Goal: Transaction & Acquisition: Purchase product/service

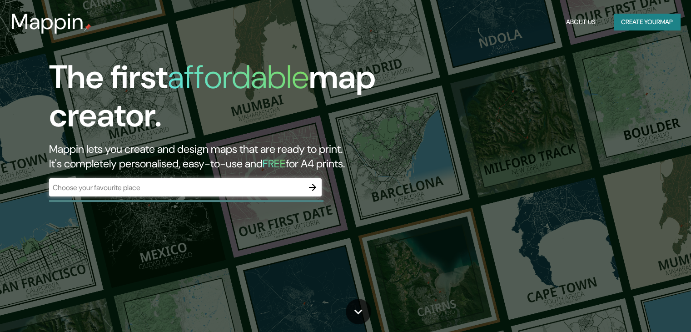
click at [227, 195] on div "​" at bounding box center [185, 187] width 273 height 18
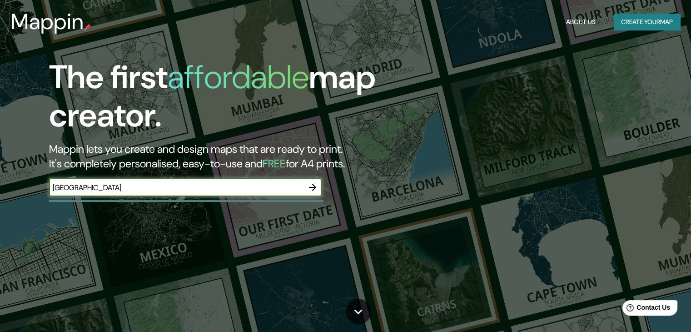
type input "[GEOGRAPHIC_DATA]"
click at [315, 186] on icon "button" at bounding box center [312, 187] width 7 height 7
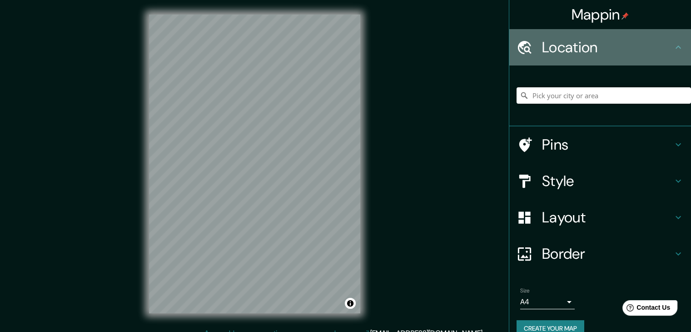
click at [566, 50] on h4 "Location" at bounding box center [607, 47] width 131 height 18
click at [673, 50] on icon at bounding box center [678, 47] width 11 height 11
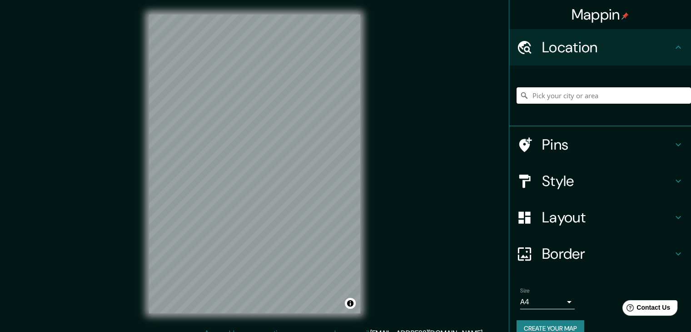
click at [548, 90] on input "Pick your city or area" at bounding box center [604, 95] width 174 height 16
type input "[GEOGRAPHIC_DATA]"
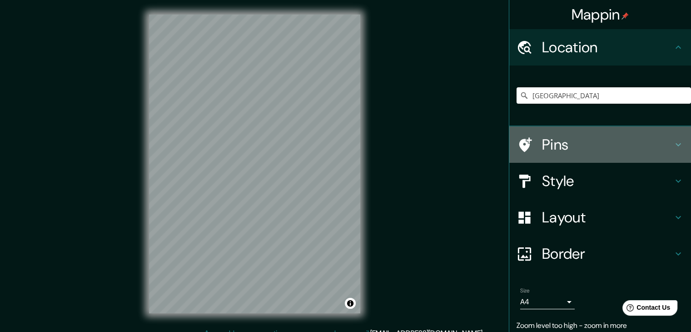
click at [539, 128] on div "Pins" at bounding box center [600, 144] width 182 height 36
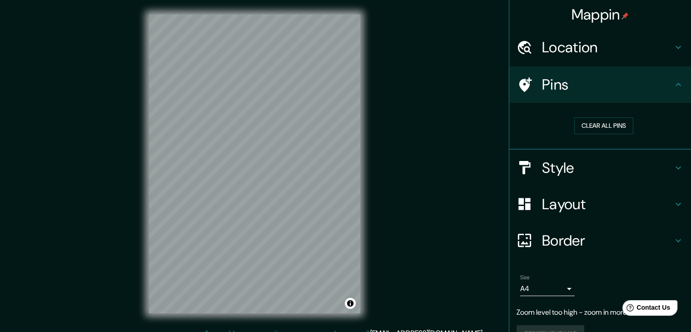
click at [603, 79] on h4 "Pins" at bounding box center [607, 84] width 131 height 18
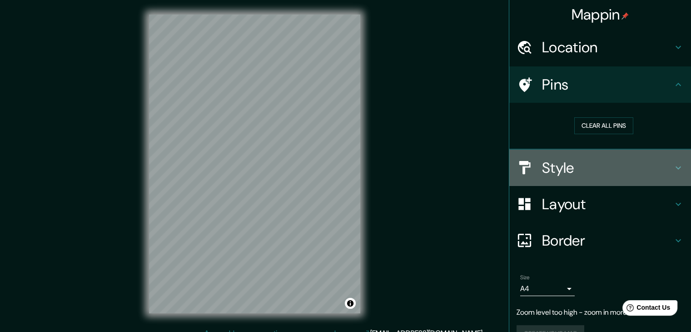
click at [570, 174] on h4 "Style" at bounding box center [607, 168] width 131 height 18
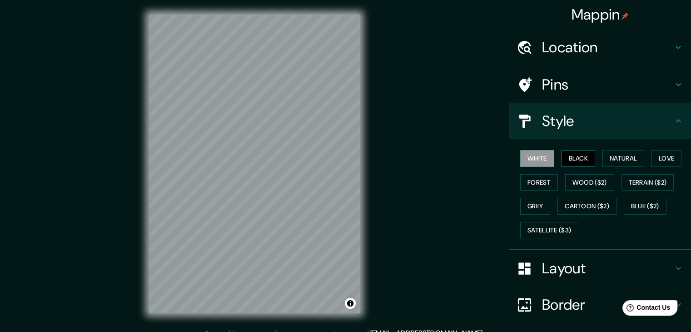
click at [574, 158] on button "Black" at bounding box center [579, 158] width 34 height 17
click at [616, 158] on button "Natural" at bounding box center [623, 158] width 42 height 17
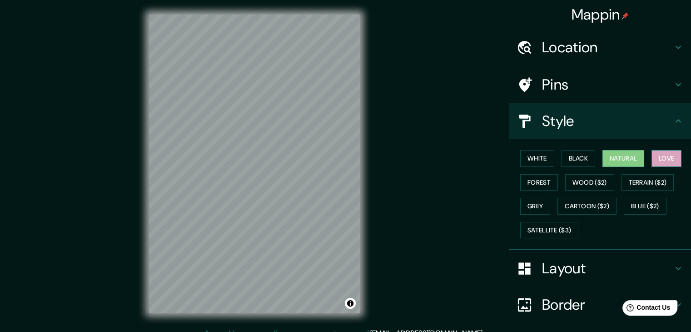
click at [665, 161] on button "Love" at bounding box center [666, 158] width 30 height 17
click at [538, 186] on button "Forest" at bounding box center [539, 182] width 38 height 17
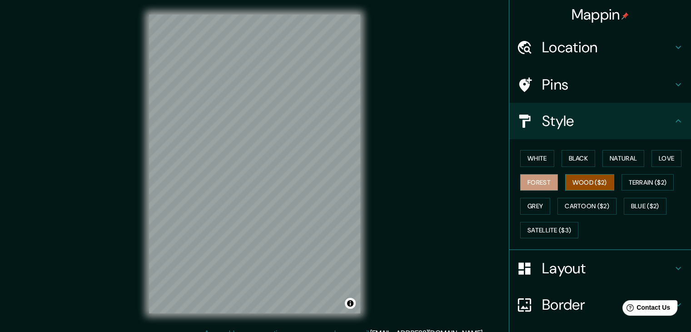
click at [582, 179] on button "Wood ($2)" at bounding box center [589, 182] width 49 height 17
click at [631, 175] on button "Terrain ($2)" at bounding box center [648, 182] width 53 height 17
click at [597, 180] on button "Wood ($2)" at bounding box center [589, 182] width 49 height 17
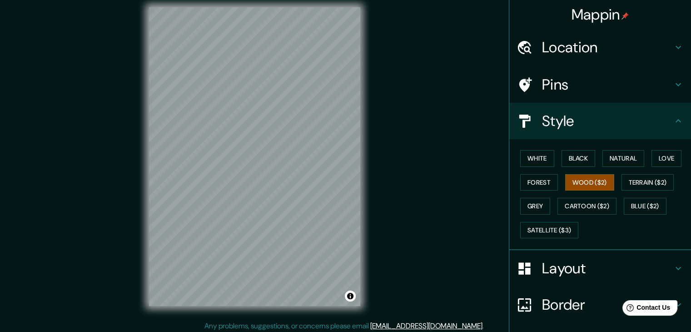
scroll to position [10, 0]
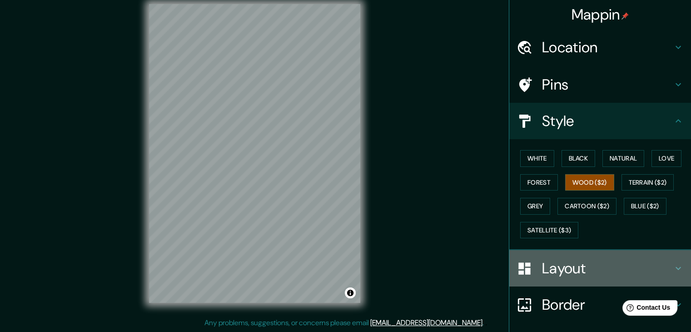
click at [562, 260] on h4 "Layout" at bounding box center [607, 268] width 131 height 18
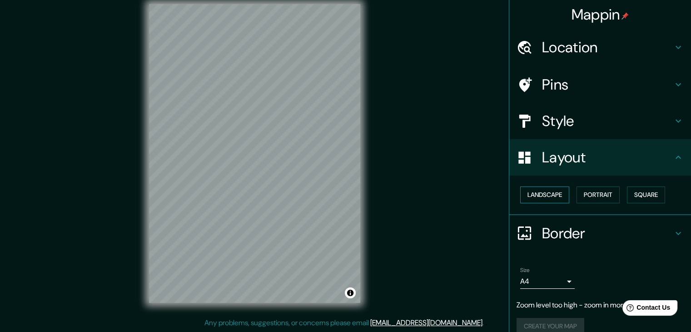
click at [534, 199] on button "Landscape" at bounding box center [544, 194] width 49 height 17
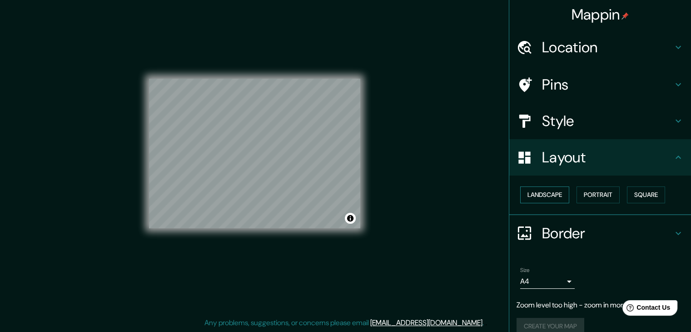
click at [533, 199] on button "Landscape" at bounding box center [544, 194] width 49 height 17
click at [592, 194] on button "Portrait" at bounding box center [598, 194] width 43 height 17
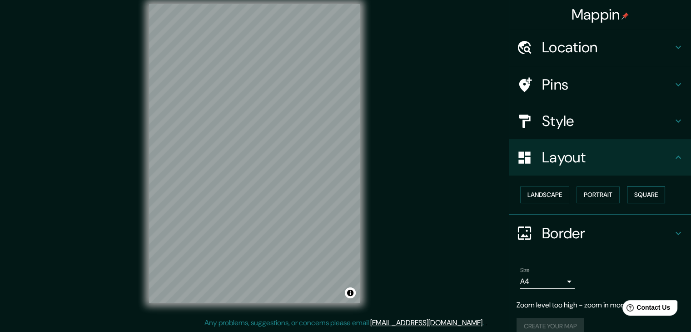
click at [648, 193] on button "Square" at bounding box center [646, 194] width 38 height 17
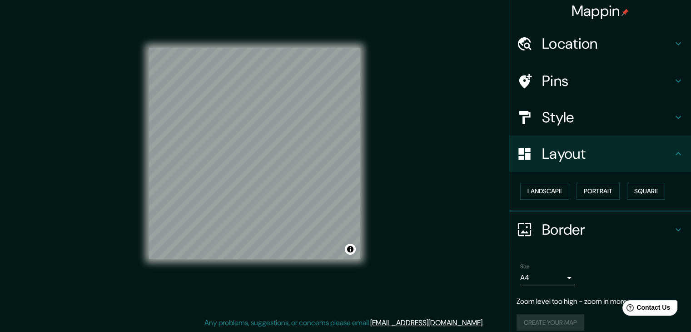
scroll to position [13, 0]
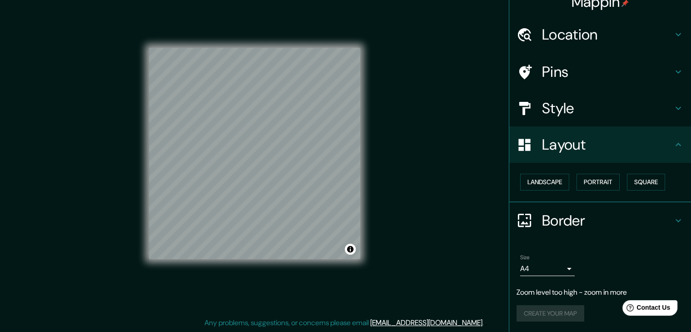
click at [612, 133] on div "Layout" at bounding box center [600, 144] width 182 height 36
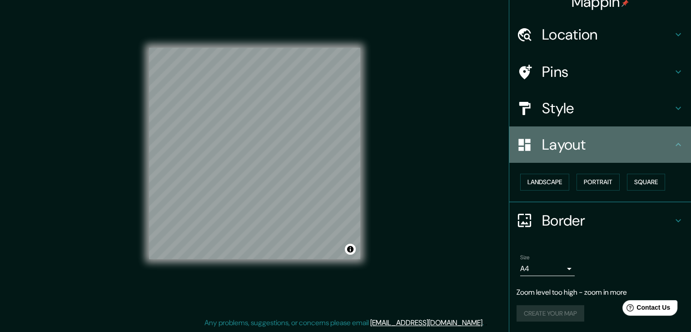
click at [669, 149] on div "Layout" at bounding box center [600, 144] width 182 height 36
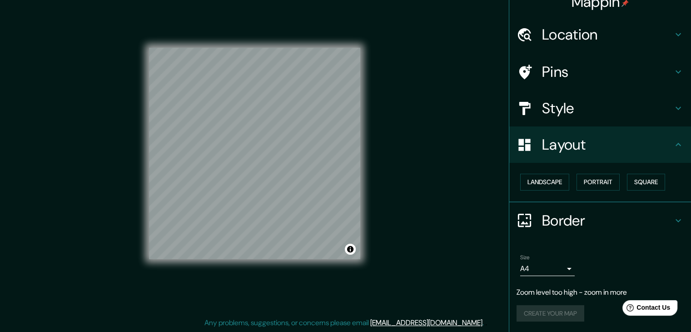
click at [673, 216] on icon at bounding box center [678, 220] width 11 height 11
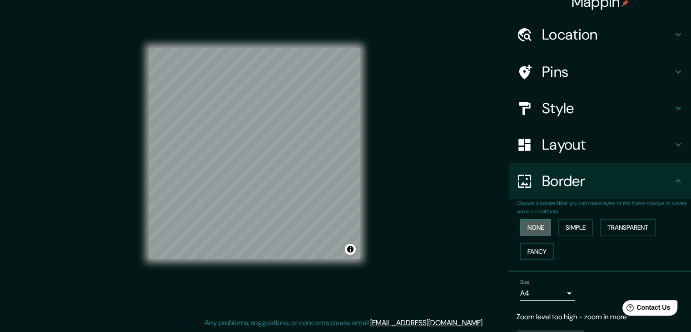
click at [522, 221] on button "None" at bounding box center [535, 227] width 31 height 17
click at [580, 226] on button "Simple" at bounding box center [575, 227] width 35 height 17
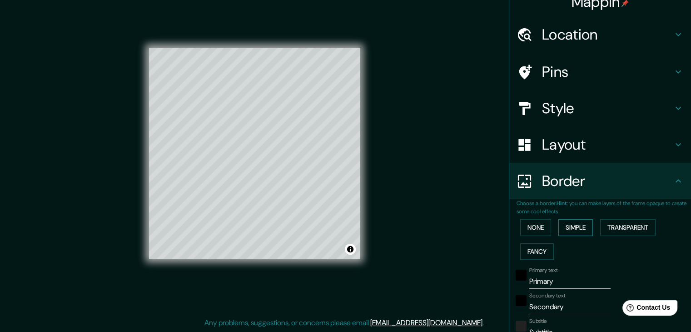
click at [571, 230] on button "Simple" at bounding box center [575, 227] width 35 height 17
type input "37"
click at [518, 241] on div "None Simple Transparent Fancy" at bounding box center [604, 239] width 174 height 48
click at [523, 226] on button "None" at bounding box center [535, 227] width 31 height 17
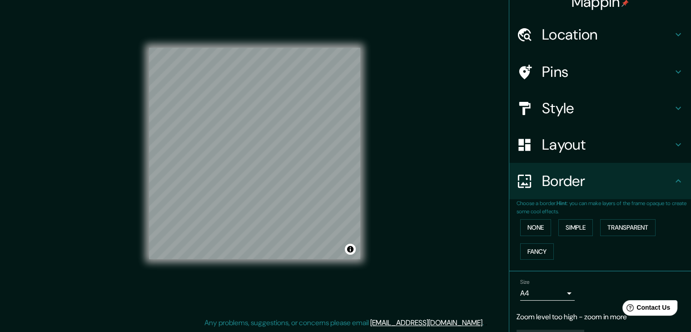
click at [592, 38] on h4 "Location" at bounding box center [607, 34] width 131 height 18
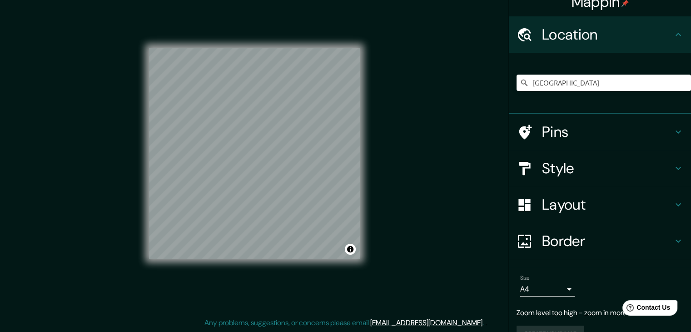
click at [592, 37] on h4 "Location" at bounding box center [607, 34] width 131 height 18
click at [651, 149] on div "Pins" at bounding box center [600, 132] width 182 height 36
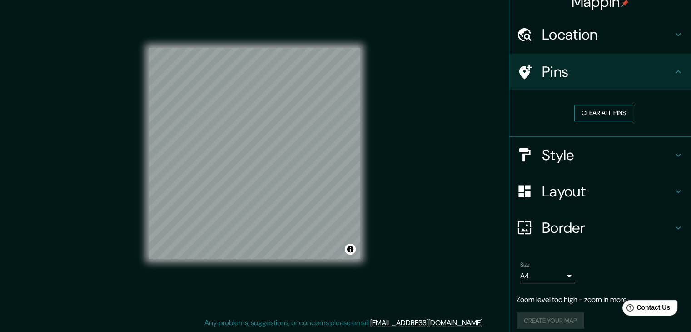
click at [611, 110] on button "Clear all pins" at bounding box center [603, 112] width 59 height 17
click at [587, 157] on h4 "Style" at bounding box center [607, 155] width 131 height 18
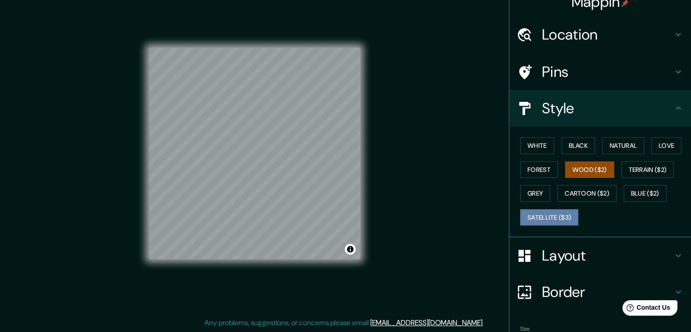
click at [558, 220] on button "Satellite ($3)" at bounding box center [549, 217] width 58 height 17
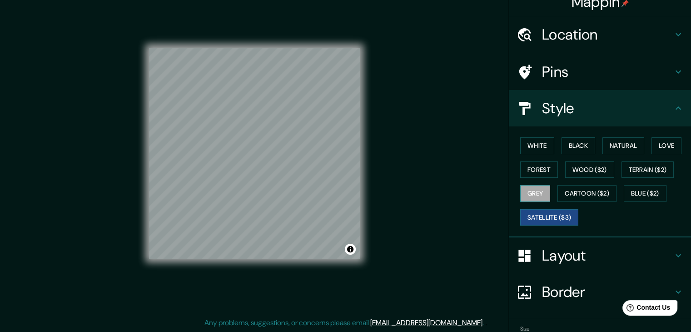
click at [527, 188] on button "Grey" at bounding box center [535, 193] width 30 height 17
click at [617, 142] on button "Natural" at bounding box center [623, 145] width 42 height 17
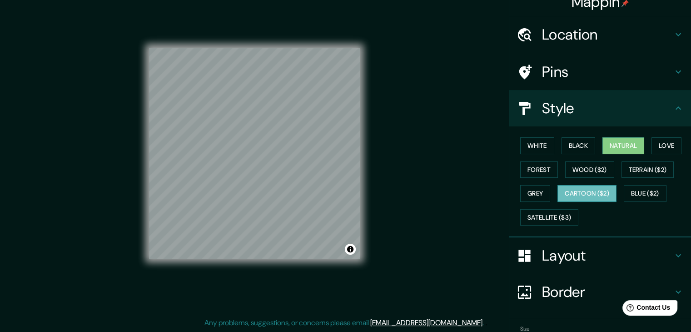
click at [587, 185] on button "Cartoon ($2)" at bounding box center [586, 193] width 59 height 17
click at [535, 198] on button "Grey" at bounding box center [535, 193] width 30 height 17
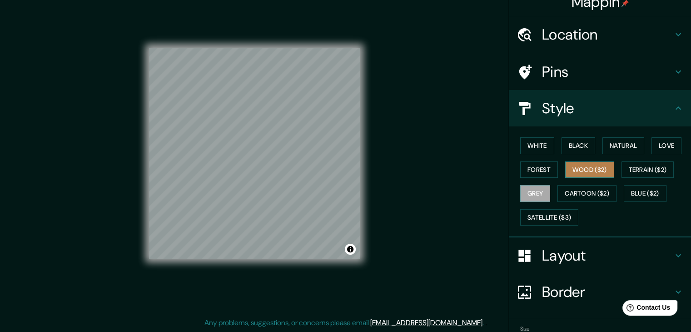
click at [584, 166] on button "Wood ($2)" at bounding box center [589, 169] width 49 height 17
